Goal: Information Seeking & Learning: Learn about a topic

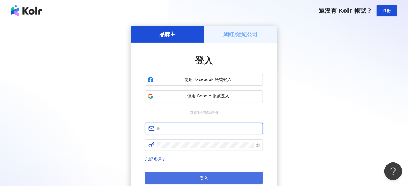
type input "**********"
click at [207, 174] on button "登入" at bounding box center [204, 179] width 118 height 12
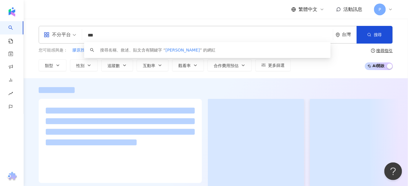
drag, startPoint x: 108, startPoint y: 35, endPoint x: 86, endPoint y: 34, distance: 22.7
click at [86, 34] on input "***" at bounding box center [207, 35] width 246 height 11
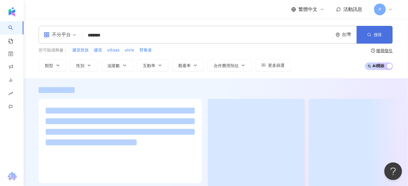
click at [376, 39] on button "搜尋" at bounding box center [374, 35] width 36 height 18
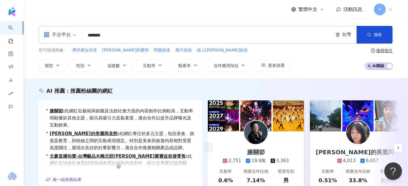
drag, startPoint x: 121, startPoint y: 30, endPoint x: 71, endPoint y: 25, distance: 50.4
click at [71, 25] on div "不分平台 ****** 台灣 搜尋 searchOperator 插入語法 完全符合 "" 聯集 OR 交集 AND 排除 - 群組 {} 搜尋名稱、敘述、貼…" at bounding box center [216, 49] width 384 height 60
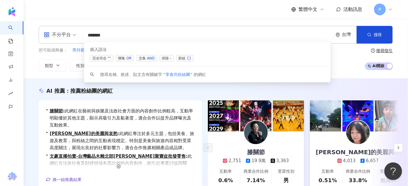
paste input "***"
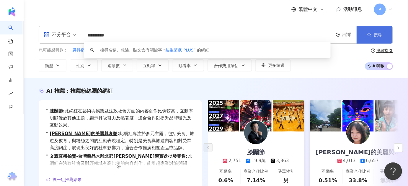
click at [379, 36] on span "搜尋" at bounding box center [377, 34] width 8 height 5
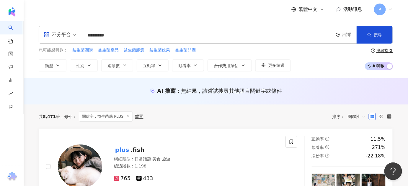
click at [88, 36] on input "*********" at bounding box center [207, 35] width 246 height 11
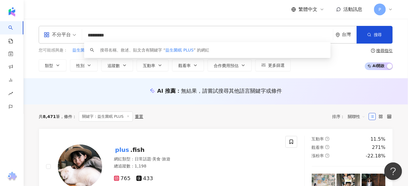
paste input "*********"
drag, startPoint x: 118, startPoint y: 37, endPoint x: 56, endPoint y: 33, distance: 62.6
click at [56, 33] on div "**********" at bounding box center [216, 35] width 354 height 18
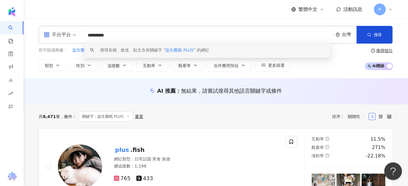
paste input "***"
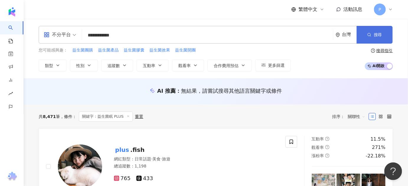
drag, startPoint x: 379, startPoint y: 37, endPoint x: 375, endPoint y: 36, distance: 3.3
click at [377, 36] on span "搜尋" at bounding box center [377, 34] width 8 height 5
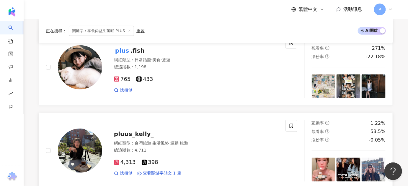
scroll to position [295, 0]
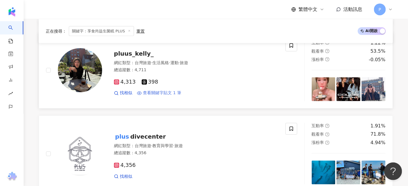
click at [169, 93] on span "查看關鍵字貼文 1 筆" at bounding box center [162, 94] width 38 height 6
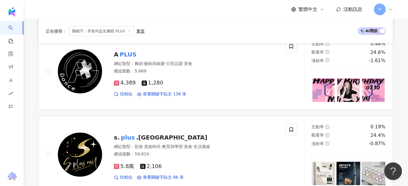
scroll to position [1126, 0]
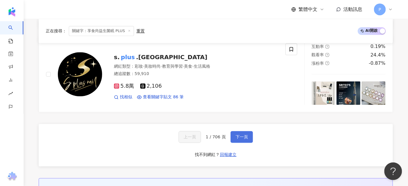
click at [235, 137] on span "下一頁" at bounding box center [241, 137] width 12 height 5
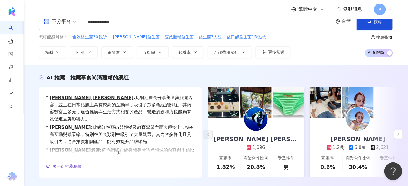
scroll to position [0, 0]
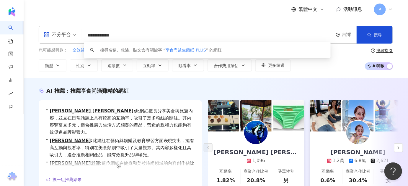
drag, startPoint x: 105, startPoint y: 36, endPoint x: 136, endPoint y: 40, distance: 31.2
click at [136, 40] on input "**********" at bounding box center [207, 35] width 246 height 11
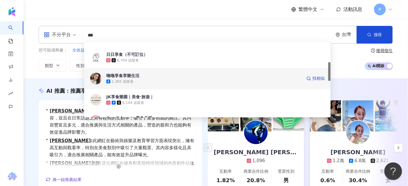
scroll to position [214, 0]
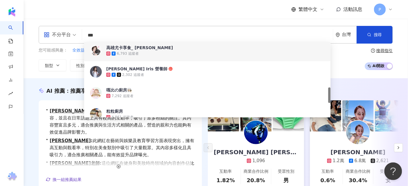
drag, startPoint x: 100, startPoint y: 34, endPoint x: 64, endPoint y: 34, distance: 36.0
click at [64, 34] on div "不分平台 *** 台灣 搜尋 e0da3fa6-339e-4276-8d51-4840141f2a32 f33d9401-befb-4d05-bd92-b6f…" at bounding box center [216, 35] width 354 height 18
paste input "***"
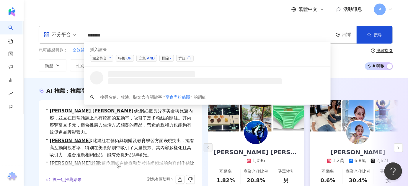
scroll to position [0, 0]
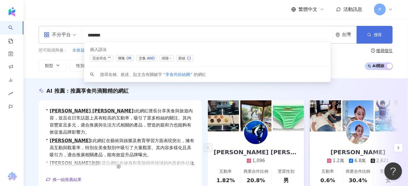
type input "******"
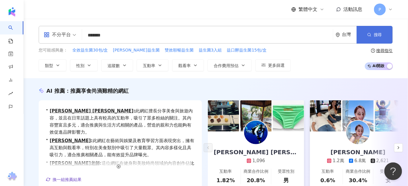
click at [372, 38] on button "搜尋" at bounding box center [374, 35] width 36 height 18
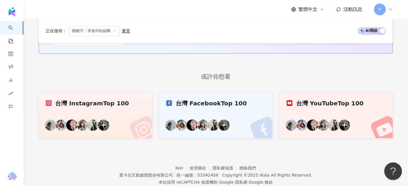
scroll to position [334, 0]
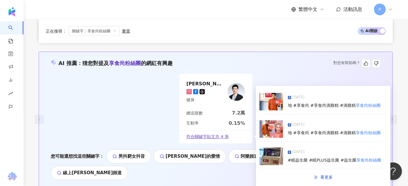
click at [363, 105] on mark "享食尚粉絲團" at bounding box center [368, 106] width 25 height 5
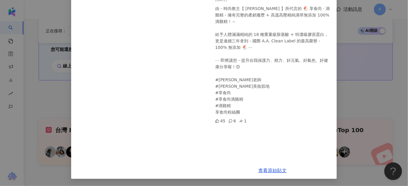
scroll to position [0, 0]
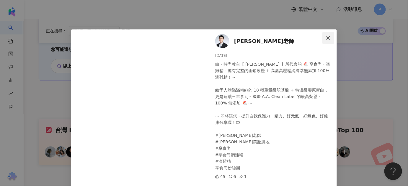
click at [328, 37] on icon "close" at bounding box center [328, 38] width 5 height 5
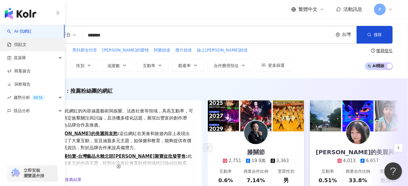
click at [27, 42] on link "找貼文" at bounding box center [16, 45] width 19 height 6
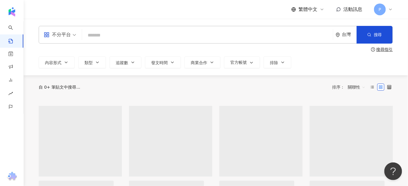
click at [108, 39] on input "search" at bounding box center [207, 35] width 246 height 13
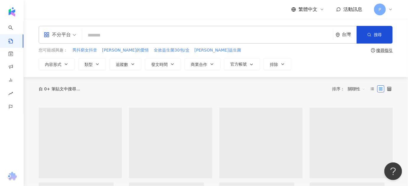
paste input "******"
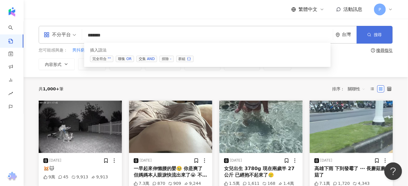
click at [369, 37] on span "button" at bounding box center [369, 34] width 4 height 5
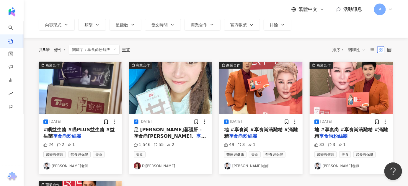
scroll to position [53, 0]
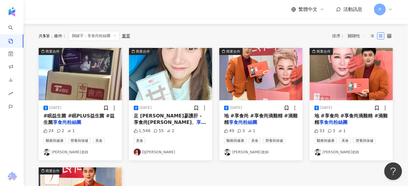
click at [93, 115] on span "#眠益生菌 #眠PLUS益生菌 #益生菌" at bounding box center [78, 119] width 71 height 12
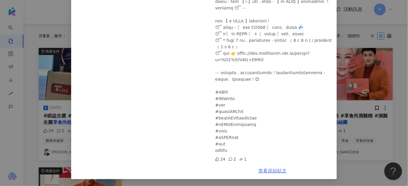
click at [278, 170] on link "查看原始貼文" at bounding box center [272, 171] width 28 height 6
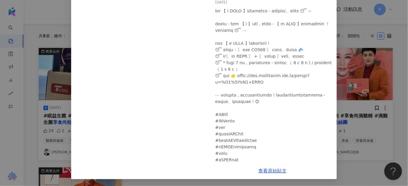
scroll to position [0, 0]
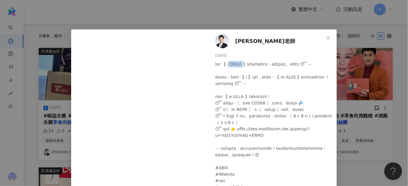
drag, startPoint x: 232, startPoint y: 63, endPoint x: 247, endPoint y: 64, distance: 14.8
click at [247, 64] on div at bounding box center [273, 145] width 117 height 169
copy div "眠 PLUS"
click at [329, 38] on span "Close" at bounding box center [328, 38] width 12 height 5
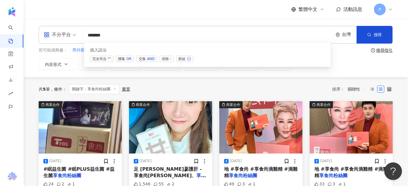
drag, startPoint x: 119, startPoint y: 37, endPoint x: 42, endPoint y: 35, distance: 77.6
click at [42, 35] on div "不分平台 ****** 台灣 搜尋 searchOperator 插入語法 完全符合 "" 聯集 OR 交集 AND 排除 - 群組 {}" at bounding box center [216, 35] width 354 height 18
paste input "search"
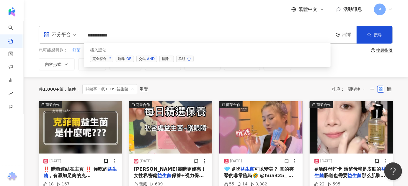
paste input "****"
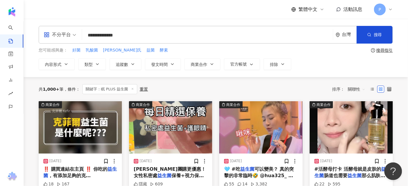
drag, startPoint x: 273, startPoint y: 36, endPoint x: 383, endPoint y: 41, distance: 110.1
click at [323, 40] on input "**********" at bounding box center [207, 35] width 246 height 13
click at [385, 35] on button "搜尋" at bounding box center [374, 35] width 36 height 18
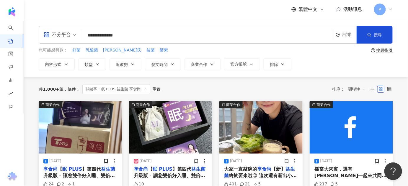
drag, startPoint x: 152, startPoint y: 35, endPoint x: 74, endPoint y: 31, distance: 77.7
click at [74, 31] on div "**********" at bounding box center [216, 35] width 354 height 18
paste input "search"
click at [371, 34] on icon "button" at bounding box center [369, 35] width 4 height 4
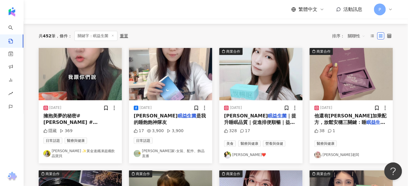
scroll to position [53, 0]
drag, startPoint x: 343, startPoint y: 121, endPoint x: 368, endPoint y: 119, distance: 25.5
click at [368, 126] on span "+GABA+芝麻素 也就是說 不" at bounding box center [350, 132] width 73 height 12
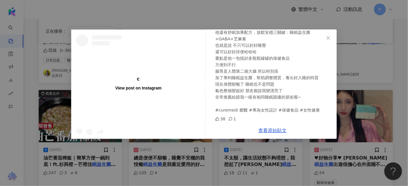
scroll to position [0, 0]
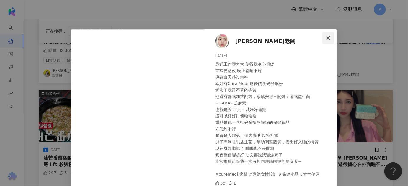
click at [323, 37] on span "Close" at bounding box center [328, 38] width 12 height 5
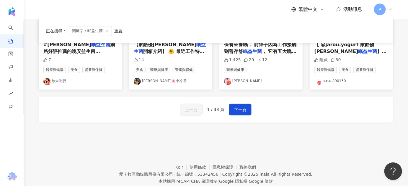
scroll to position [375, 0]
click at [237, 104] on button "下一頁" at bounding box center [240, 110] width 22 height 12
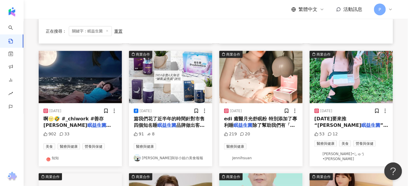
scroll to position [158, 0]
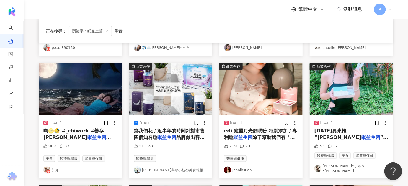
drag, startPoint x: 167, startPoint y: 136, endPoint x: 157, endPoint y: 135, distance: 9.8
click at [157, 135] on span "篇我們花了近半年的時間針對市售四個知名睡" at bounding box center [169, 134] width 71 height 12
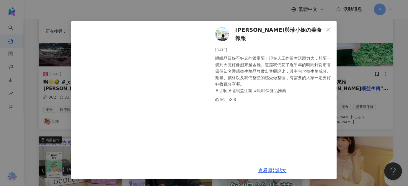
scroll to position [211, 0]
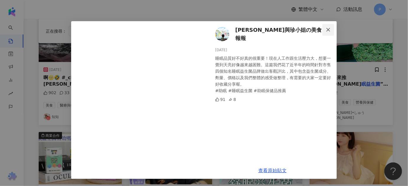
click at [326, 29] on icon "close" at bounding box center [328, 29] width 5 height 5
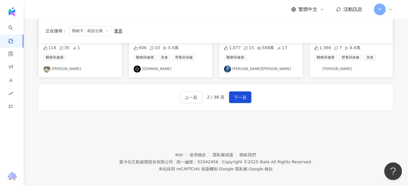
scroll to position [380, 0]
click at [245, 93] on span "下一頁" at bounding box center [240, 96] width 12 height 7
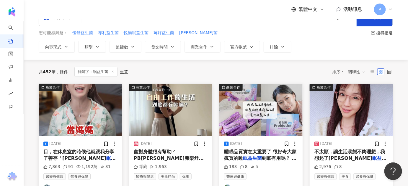
scroll to position [27, 0]
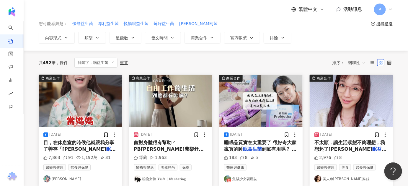
click at [263, 147] on span "到底有用嗎？ 這次就嘗試了知名益" at bounding box center [260, 156] width 73 height 19
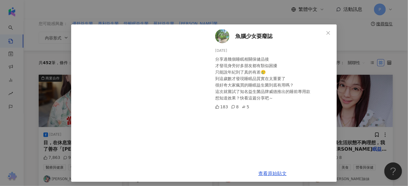
scroll to position [8, 0]
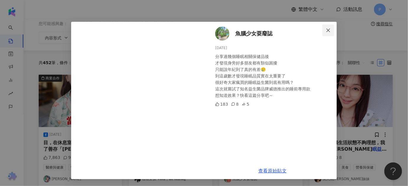
click at [326, 29] on icon "close" at bounding box center [328, 30] width 4 height 4
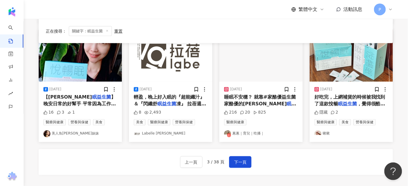
scroll to position [380, 0]
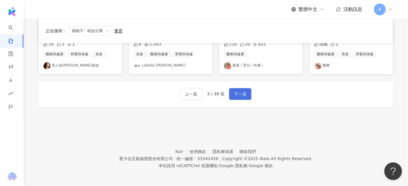
click at [242, 96] on span "下一頁" at bounding box center [240, 94] width 12 height 7
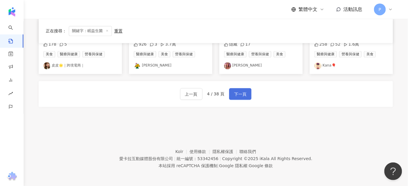
click at [247, 94] on button "下一頁" at bounding box center [240, 94] width 22 height 12
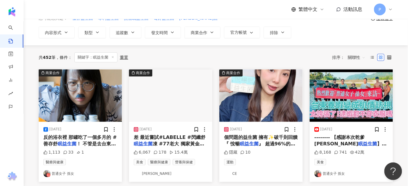
scroll to position [31, 0]
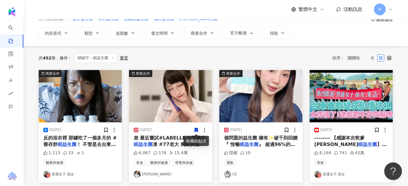
click at [167, 140] on span "差 最近嘗試#LABELLE #閃纖舒" at bounding box center [170, 138] width 72 height 6
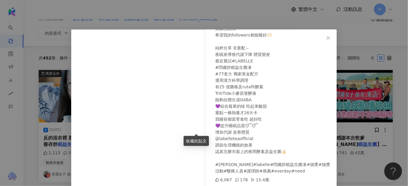
scroll to position [20, 0]
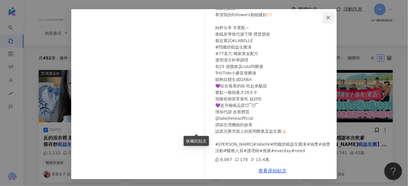
click at [327, 16] on icon "close" at bounding box center [328, 18] width 4 height 4
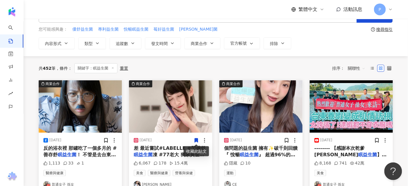
scroll to position [0, 0]
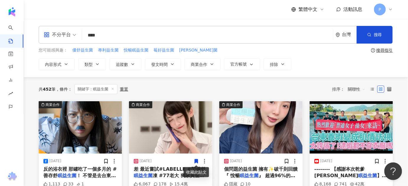
drag, startPoint x: 126, startPoint y: 33, endPoint x: 79, endPoint y: 35, distance: 47.5
click at [80, 35] on div "不分平台 眠益生菌 **** 台灣 搜尋 searchOperator 插入語法 完全符合 "" 聯集 OR 交集 AND 排除 - 群組 {}" at bounding box center [216, 35] width 354 height 18
paste input "****"
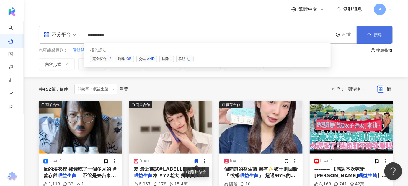
click at [373, 36] on span "搜尋" at bounding box center [377, 34] width 8 height 5
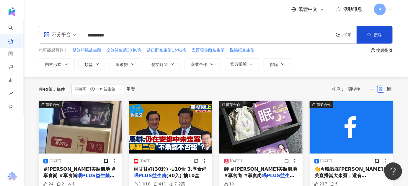
scroll to position [27, 0]
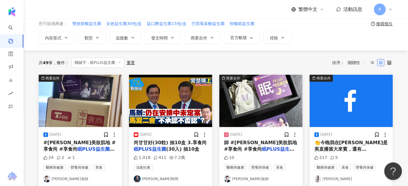
click at [185, 147] on span "(30入) 抽10盒" at bounding box center [182, 150] width 33 height 6
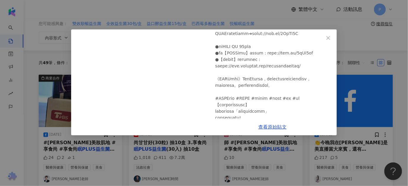
scroll to position [251, 0]
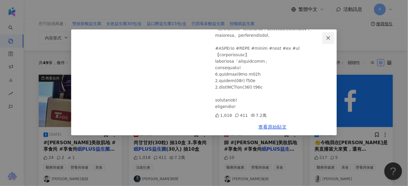
click at [331, 37] on span "Close" at bounding box center [328, 38] width 12 height 5
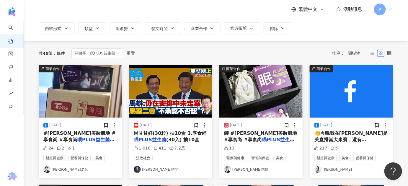
scroll to position [107, 0]
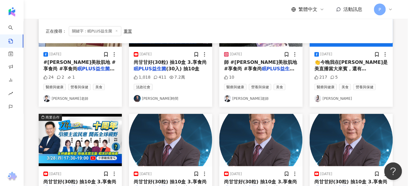
click at [353, 67] on span "👏今晚我在康是美直播當大來賓，還有黃鐙輝一起來共同推薦👉享食尚 還有專業藥師告訴你怎麼補充~ 今天直播太精彩啦！ 最強雙11返場🔥一日限定88折 ✔️享食尚 …" at bounding box center [351, 119] width 74 height 118
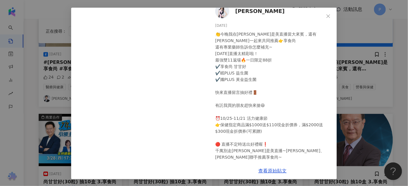
scroll to position [0, 0]
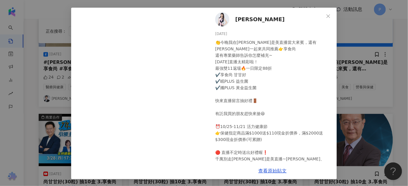
click at [392, 118] on div "蘇宗怡 2024/11/13 👏今晚我在康是美直播當大來賓，還有黃鐙輝一起來共同推薦👉享食尚 還有專業藥師告訴你怎麼補充~ 今天直播太精彩啦！ 最強雙11返場…" at bounding box center [204, 93] width 408 height 186
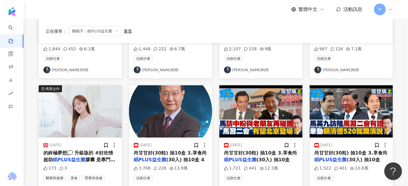
scroll to position [295, 0]
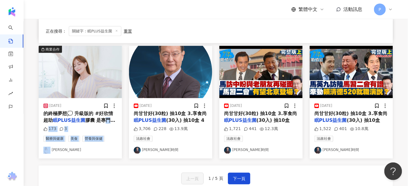
drag, startPoint x: 98, startPoint y: 121, endPoint x: 112, endPoint y: 151, distance: 33.0
click at [112, 151] on div "2025/5/19 的終極夢想💭 升級版的 #好欣情超助 眠PLUS益生菌 膠囊 是專門為了40歲以 173 3 醫療與健康 美食 營養與保健 劉涵竹" at bounding box center [80, 128] width 83 height 60
click at [103, 120] on span "膠囊 是專門為了40歲以" at bounding box center [79, 124] width 72 height 12
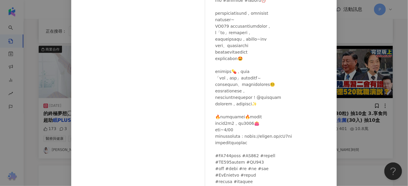
scroll to position [58, 0]
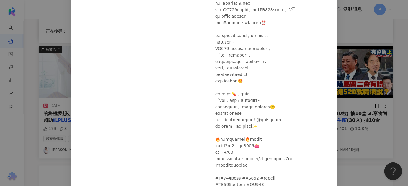
click at [358, 143] on div "劉涵竹 2025/5/19 173 3 查看原始貼文" at bounding box center [204, 93] width 408 height 186
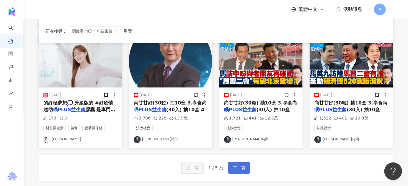
scroll to position [321, 0]
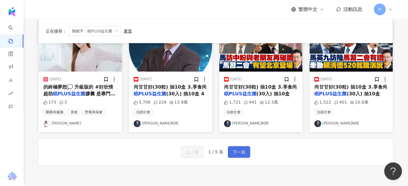
click at [241, 152] on span "下一頁" at bounding box center [239, 152] width 12 height 7
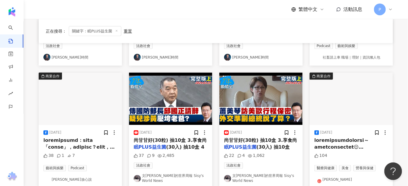
scroll to position [380, 0]
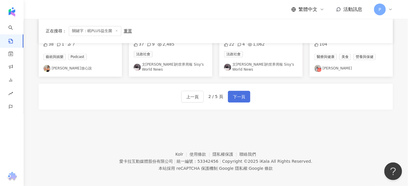
click at [235, 96] on span "下一頁" at bounding box center [239, 96] width 12 height 7
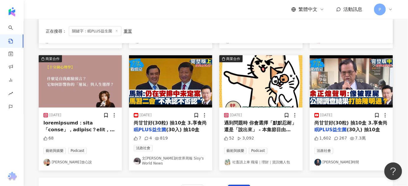
scroll to position [375, 0]
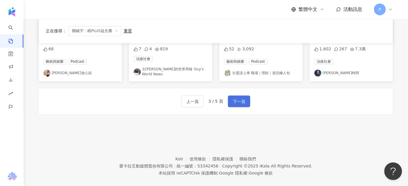
click at [229, 98] on button "下一頁" at bounding box center [239, 102] width 22 height 12
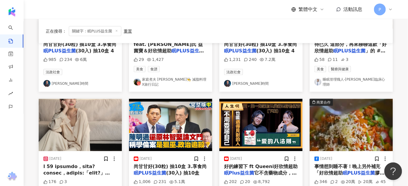
scroll to position [348, 0]
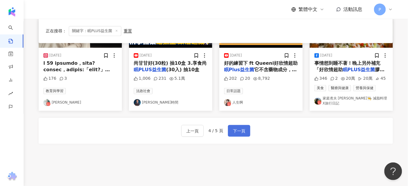
click at [239, 128] on span "下一頁" at bounding box center [239, 131] width 12 height 7
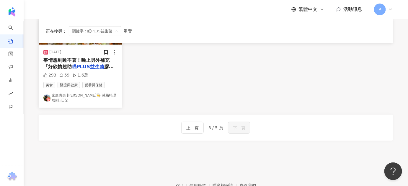
scroll to position [2, 0]
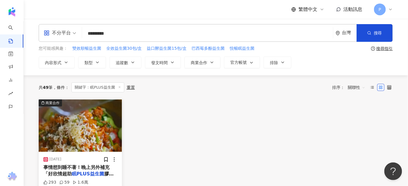
click at [74, 165] on span "事情想到睡不著！晚上另外補充「好欣情超助" at bounding box center [76, 171] width 66 height 12
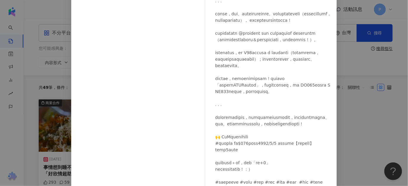
scroll to position [78, 0]
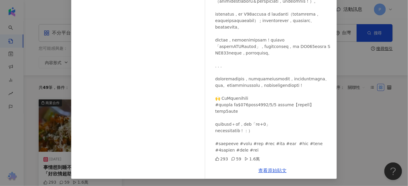
click at [346, 136] on div "家庭煮夫 尚恩👨‍🍳 減脂料理X旅行日記 2025/6/3 293 59 1.6萬 查看原始貼文" at bounding box center [204, 93] width 408 height 186
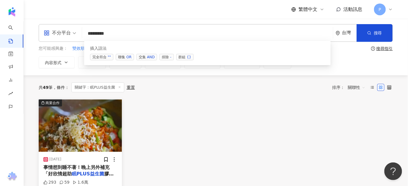
drag, startPoint x: 134, startPoint y: 33, endPoint x: 62, endPoint y: 32, distance: 72.9
click at [62, 32] on div "不分平台 ******** 台灣 搜尋 searchOperator 插入語法 完全符合 "" 聯集 OR 交集 AND 排除 - 群組 {}" at bounding box center [216, 33] width 354 height 18
paste input "search"
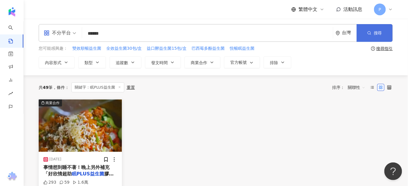
type input "******"
click at [379, 33] on span "搜尋" at bounding box center [377, 33] width 8 height 5
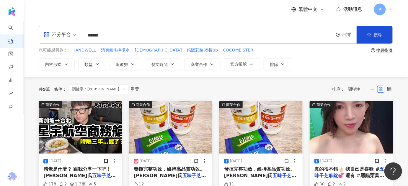
drag, startPoint x: 140, startPoint y: 34, endPoint x: 78, endPoint y: 37, distance: 62.9
click at [78, 37] on div "不分平台 五味子芝麻錠 ****** 台灣 搜尋 searchOperator 插入語法 完全符合 "" 聯集 OR 交集 AND 排除 - 群組 {}" at bounding box center [216, 35] width 354 height 18
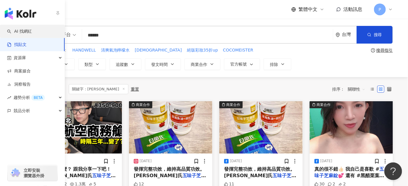
click at [17, 29] on span "AI 找網紅" at bounding box center [23, 32] width 18 height 6
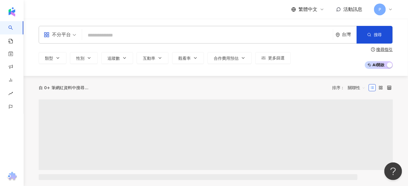
click at [99, 37] on input "search" at bounding box center [207, 35] width 246 height 11
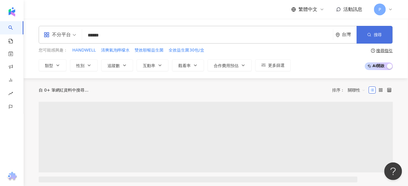
type input "******"
click at [376, 33] on span "搜尋" at bounding box center [377, 34] width 8 height 5
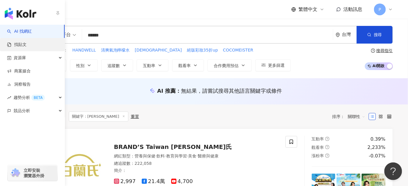
click at [13, 42] on link "找貼文" at bounding box center [16, 45] width 19 height 6
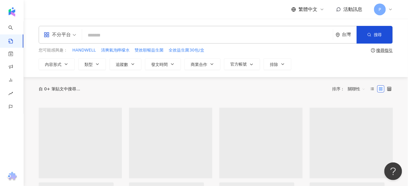
click at [104, 31] on input "search" at bounding box center [207, 35] width 246 height 13
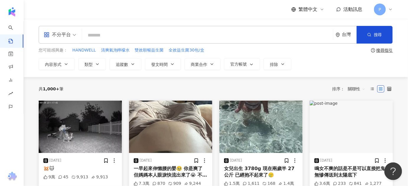
paste input "******"
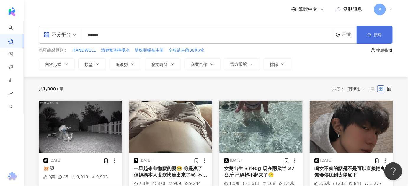
type input "******"
click at [383, 33] on button "搜尋" at bounding box center [374, 35] width 36 height 18
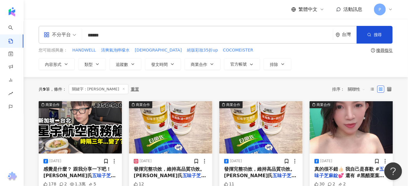
drag, startPoint x: 154, startPoint y: 31, endPoint x: 50, endPoint y: 31, distance: 103.8
click at [50, 31] on div "不分平台 五味子芝麻錠 ****** 台灣 搜尋" at bounding box center [216, 35] width 354 height 18
click at [125, 36] on input "search" at bounding box center [207, 35] width 246 height 13
paste input "******"
click at [371, 30] on button "搜尋" at bounding box center [374, 35] width 36 height 18
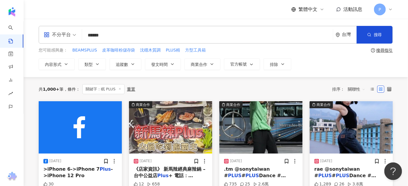
click at [126, 37] on input "******" at bounding box center [207, 35] width 246 height 13
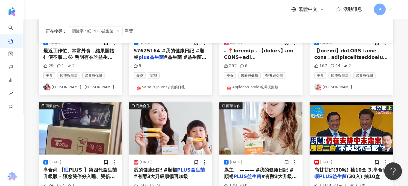
scroll to position [321, 0]
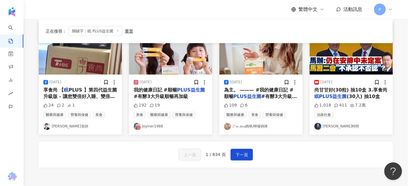
click at [360, 60] on img at bounding box center [350, 48] width 83 height 52
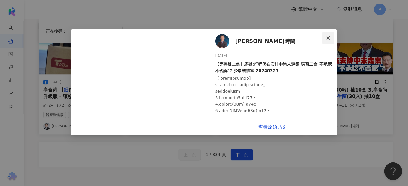
click at [326, 38] on icon "close" at bounding box center [328, 38] width 5 height 5
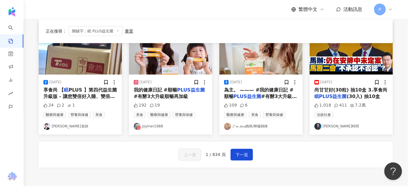
click at [91, 68] on img at bounding box center [80, 48] width 83 height 52
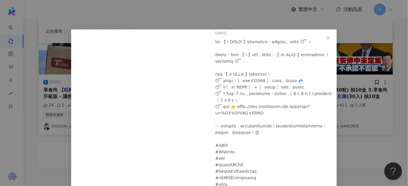
scroll to position [53, 0]
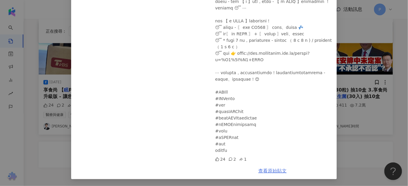
click at [268, 171] on link "查看原始貼文" at bounding box center [272, 171] width 28 height 6
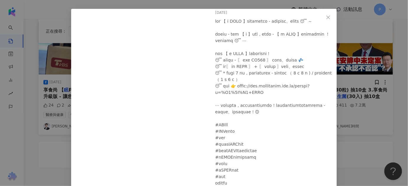
scroll to position [0, 0]
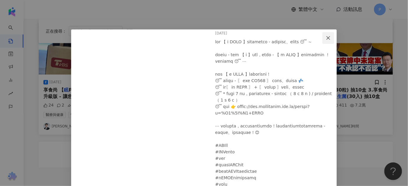
click at [326, 40] on icon "close" at bounding box center [328, 38] width 5 height 5
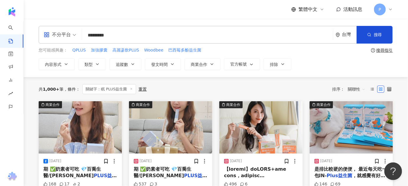
drag, startPoint x: 123, startPoint y: 32, endPoint x: 75, endPoint y: 27, distance: 48.9
click at [75, 27] on div "不分平台 眠 PLUS益生菌 ********* 台灣 搜尋" at bounding box center [216, 35] width 354 height 18
paste input "search"
type input "*******"
click at [372, 36] on button "搜尋" at bounding box center [374, 35] width 36 height 18
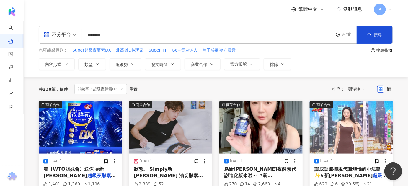
click at [362, 90] on span "關聯性" at bounding box center [356, 89] width 18 height 9
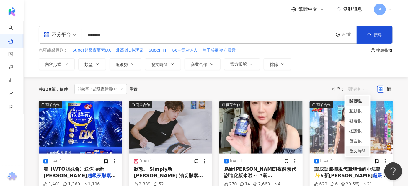
click at [362, 149] on div "發文時間" at bounding box center [357, 151] width 17 height 6
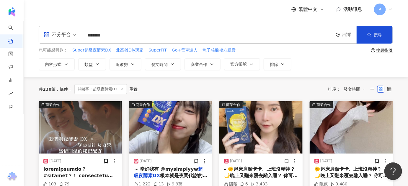
drag, startPoint x: 167, startPoint y: 31, endPoint x: 35, endPoint y: 47, distance: 133.0
click at [35, 47] on div "不分平台 超級夜酵素DX ******* 台灣 搜尋 您可能感興趣： Super超級夜酵素DX 北高雄Diy玩家 SuperFIT Go+電車達人 魚子核酸複…" at bounding box center [215, 48] width 377 height 44
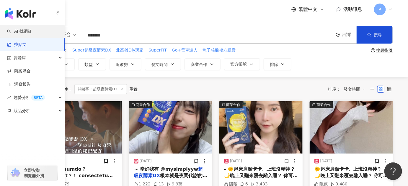
click at [9, 34] on link "AI 找網紅" at bounding box center [19, 32] width 25 height 6
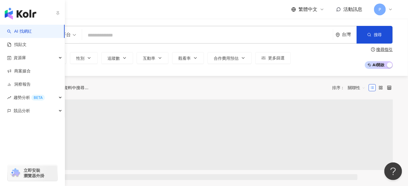
click at [28, 33] on link "AI 找網紅" at bounding box center [19, 32] width 25 height 6
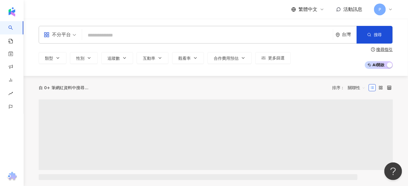
click at [88, 34] on input "search" at bounding box center [207, 35] width 246 height 11
paste input "*******"
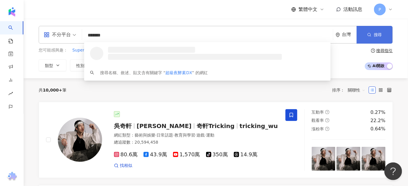
type input "*******"
click at [384, 35] on button "搜尋" at bounding box center [374, 35] width 36 height 18
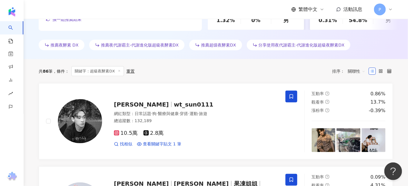
scroll to position [161, 0]
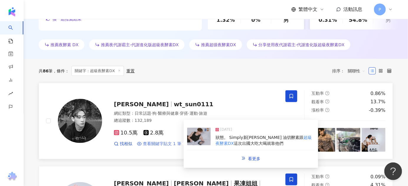
click at [167, 145] on span "查看關鍵字貼文 1 筆" at bounding box center [162, 144] width 38 height 6
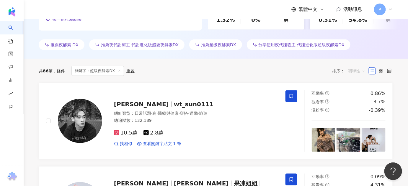
click at [353, 72] on span "關聯性" at bounding box center [356, 70] width 18 height 9
click at [222, 66] on div "共 86 筆 條件 ： 關鍵字：超級夜酵素DX 重置 排序： 關聯性" at bounding box center [216, 71] width 354 height 10
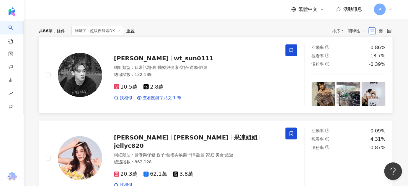
scroll to position [214, 0]
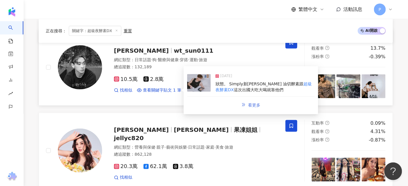
click at [258, 103] on span "看更多" at bounding box center [254, 105] width 12 height 5
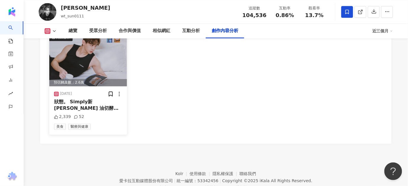
click at [117, 91] on icon at bounding box center [119, 94] width 6 height 6
click at [90, 79] on div "預估觸及數：2.6萬" at bounding box center [88, 82] width 78 height 7
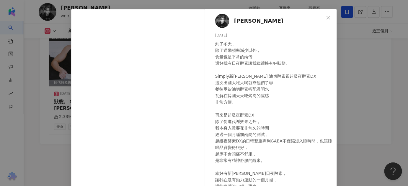
scroll to position [27, 0]
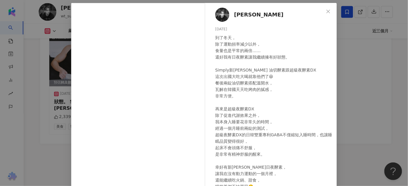
drag, startPoint x: 388, startPoint y: 1, endPoint x: 63, endPoint y: 168, distance: 365.8
click at [59, 183] on div "Cyrus Sun 2025/1/6 到了冬天， 除了運動頻率減少以外， 食量也是平常的兩倍…… 還好我有日夜酵素讓我繼續擁有好狀態。 Simply新普利 油…" at bounding box center [204, 93] width 408 height 186
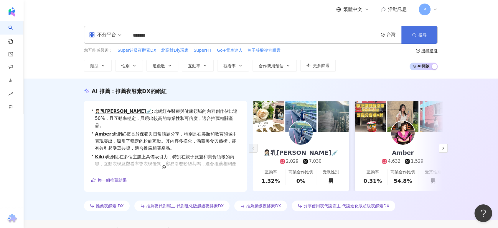
click at [416, 39] on button "搜尋" at bounding box center [420, 35] width 36 height 18
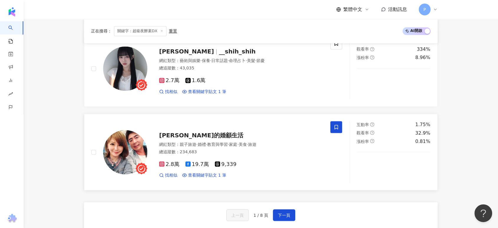
scroll to position [1081, 0]
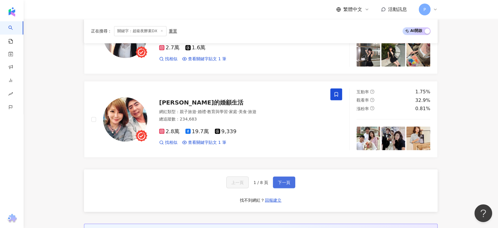
click at [287, 180] on span "下一頁" at bounding box center [284, 182] width 12 height 5
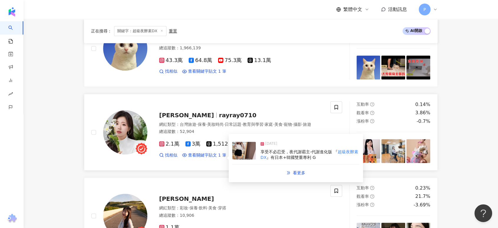
scroll to position [328, 0]
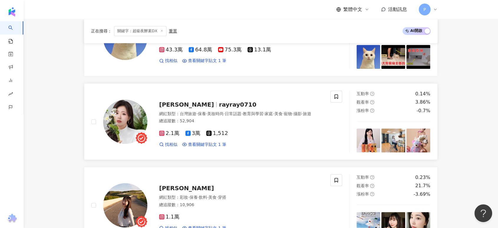
drag, startPoint x: 295, startPoint y: 144, endPoint x: 286, endPoint y: 141, distance: 9.2
click at [286, 141] on div "2.1萬 3萬 1,512 找相似 查看關鍵字貼文 1 筆 2025/2/27 享受不必忍受，夜代謝霸主-代謝進化版 『 超級夜酵素DX 』有日本+韓國雙重專…" at bounding box center [241, 136] width 164 height 22
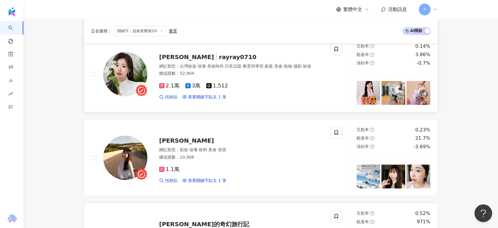
scroll to position [360, 0]
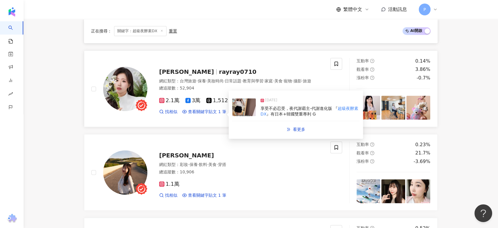
drag, startPoint x: 289, startPoint y: 109, endPoint x: 272, endPoint y: 102, distance: 18.4
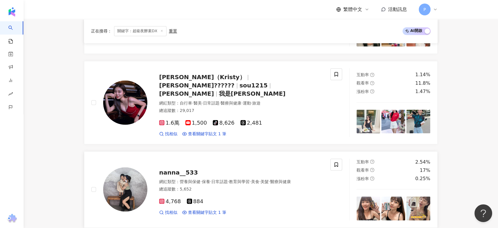
scroll to position [1147, 0]
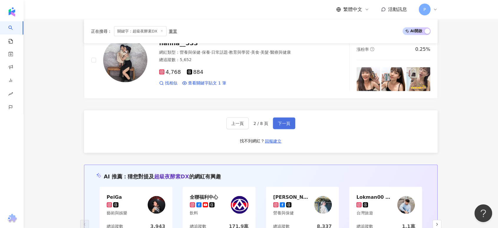
click at [281, 121] on span "下一頁" at bounding box center [284, 123] width 12 height 5
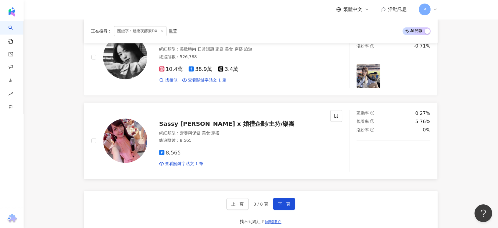
scroll to position [1048, 0]
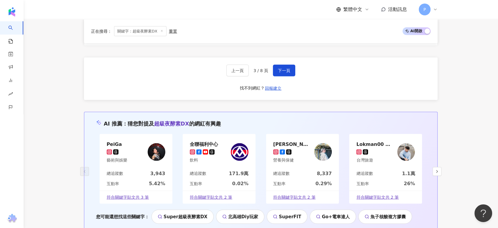
scroll to position [1181, 0]
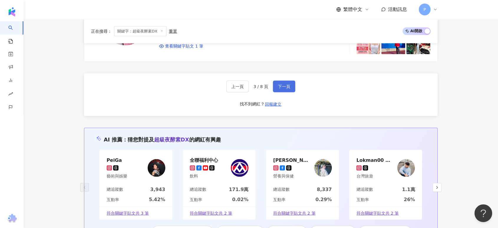
click at [289, 84] on button "下一頁" at bounding box center [284, 87] width 22 height 12
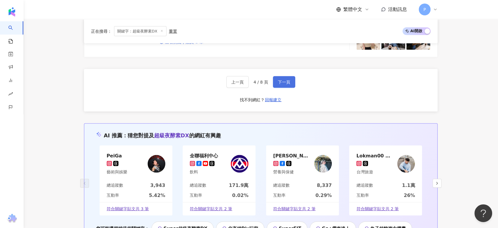
click at [278, 80] on span "下一頁" at bounding box center [284, 82] width 12 height 5
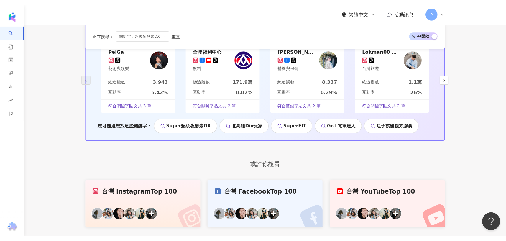
scroll to position [1291, 0]
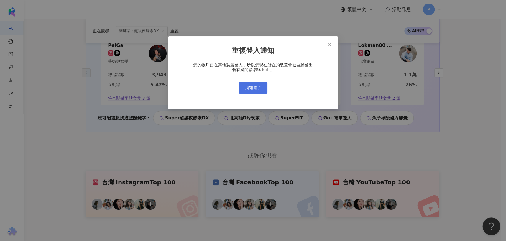
click at [255, 86] on span "我知道了" at bounding box center [253, 87] width 17 height 5
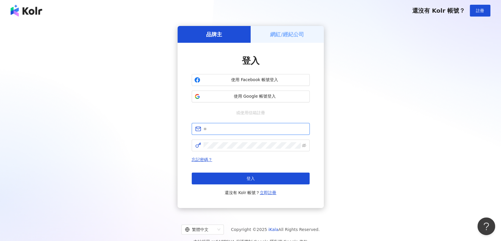
type input "**********"
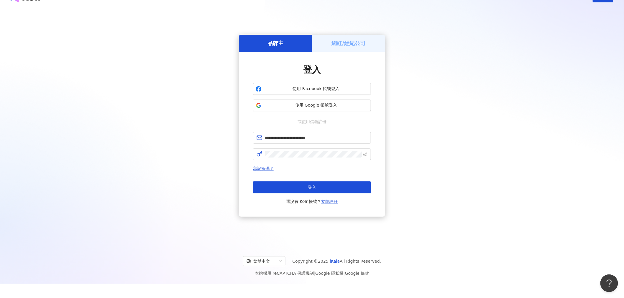
scroll to position [27, 0]
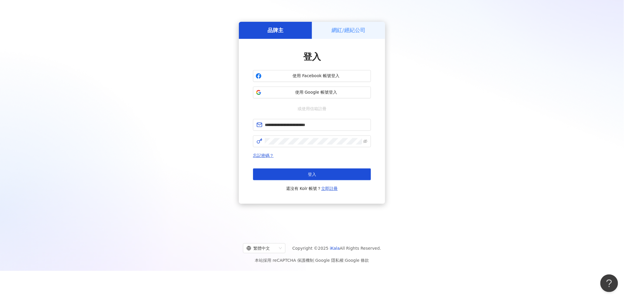
click at [300, 177] on button "登入" at bounding box center [312, 175] width 118 height 12
type input "**********"
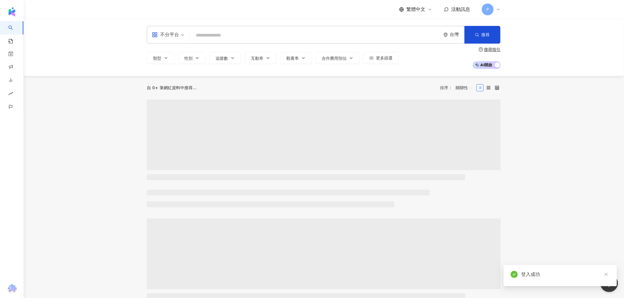
click at [221, 33] on input "search" at bounding box center [316, 35] width 246 height 11
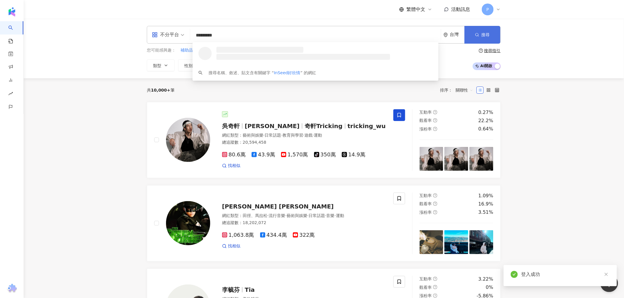
type input "*********"
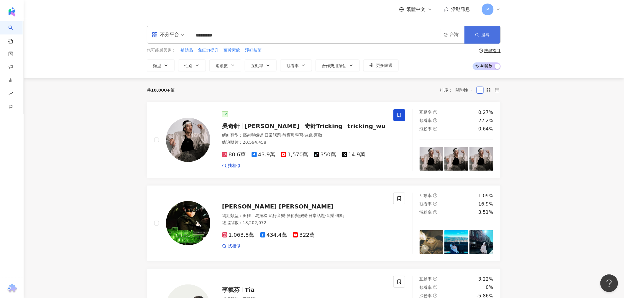
click at [472, 32] on button "搜尋" at bounding box center [482, 35] width 36 height 18
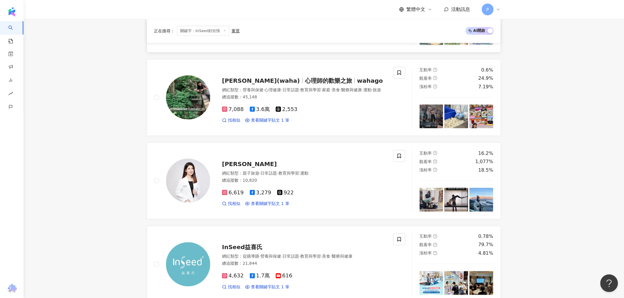
scroll to position [328, 0]
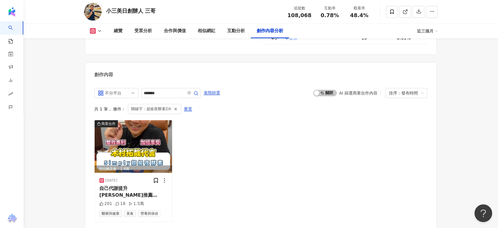
scroll to position [1791, 0]
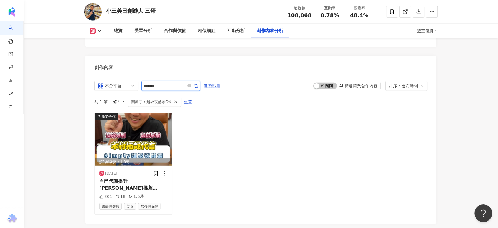
click at [158, 89] on input "*******" at bounding box center [164, 85] width 41 height 7
click at [150, 174] on div "2025/4/29 自己代謝提升 馬上來推薦 #Simply 超級夜酵素DX ✅雙效專利 GABA，幫 201 18 1.5萬 醫療與健康 美食 營養與保健" at bounding box center [134, 189] width 78 height 48
click at [146, 155] on img at bounding box center [134, 139] width 78 height 52
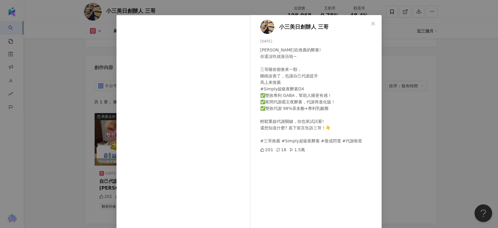
scroll to position [0, 0]
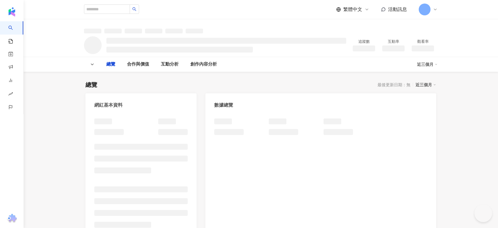
type input "*******"
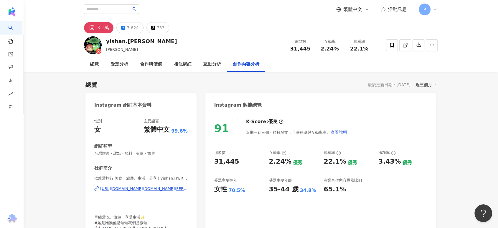
scroll to position [1800, 0]
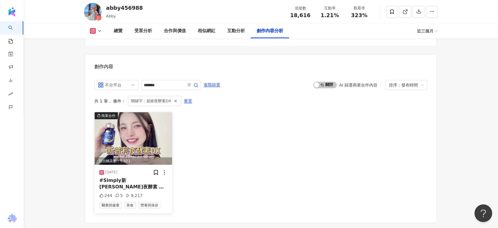
click at [128, 157] on div "預估觸及數：5,921" at bounding box center [134, 160] width 78 height 7
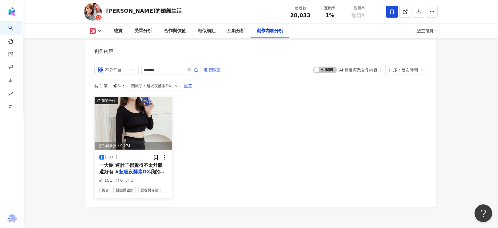
click at [115, 146] on div "預估觸及數：9,274" at bounding box center [134, 145] width 78 height 7
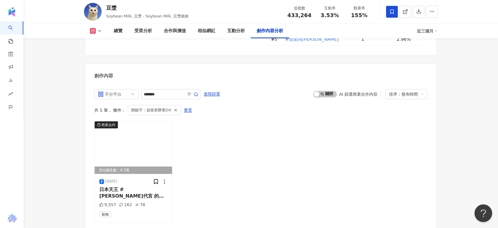
scroll to position [1841, 0]
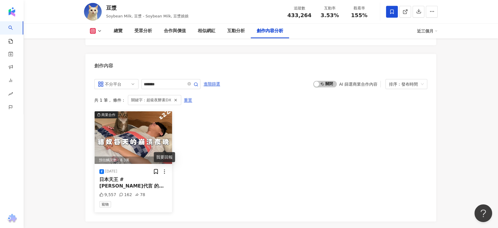
click at [167, 168] on icon at bounding box center [165, 171] width 6 height 6
click at [144, 128] on img at bounding box center [134, 137] width 78 height 52
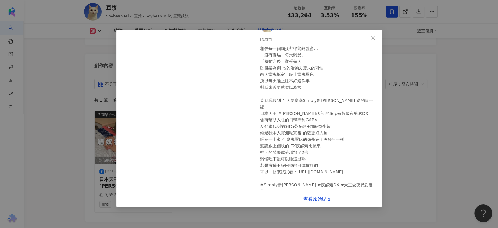
scroll to position [0, 0]
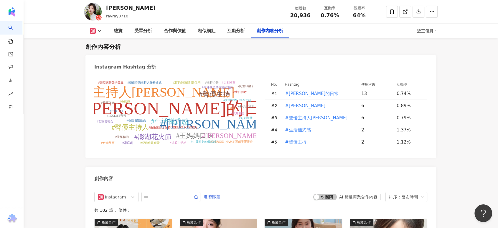
scroll to position [1690, 0]
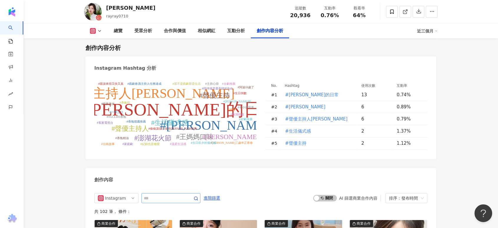
click at [157, 194] on span at bounding box center [171, 198] width 59 height 10
click at [158, 194] on input "text" at bounding box center [164, 197] width 41 height 7
paste input "*******"
type input "*******"
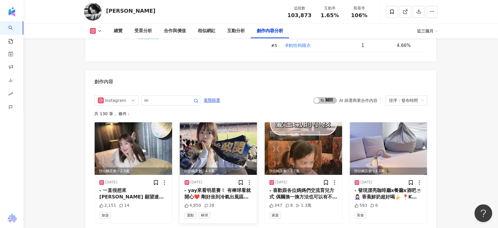
scroll to position [1790, 0]
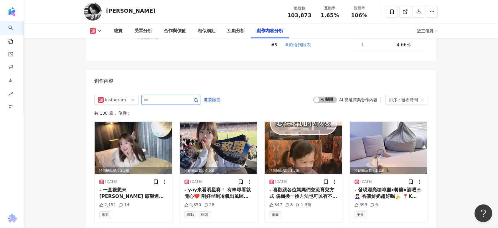
click at [170, 96] on input "text" at bounding box center [164, 99] width 41 height 7
paste input "*******"
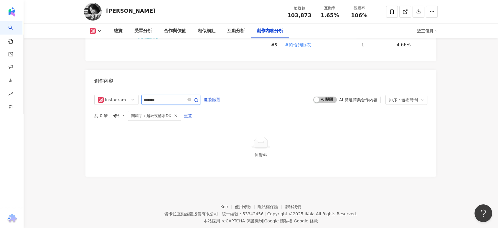
scroll to position [1796, 0]
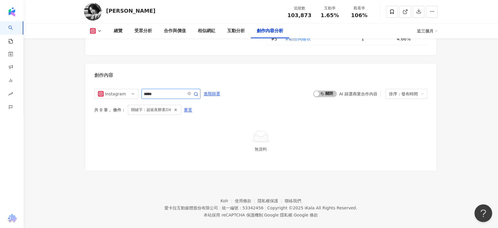
type input "*****"
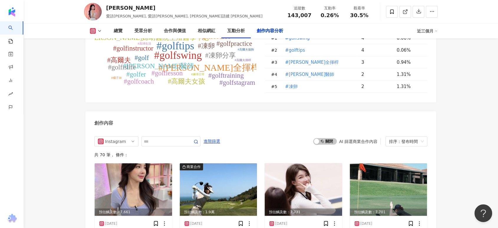
scroll to position [1769, 0]
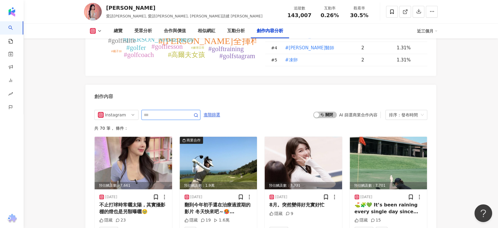
click at [155, 111] on input "text" at bounding box center [164, 114] width 41 height 7
paste input "*******"
type input "*******"
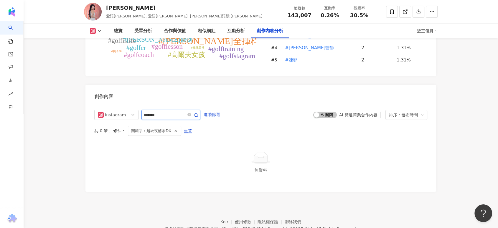
scroll to position [1784, 0]
